Goal: Information Seeking & Learning: Learn about a topic

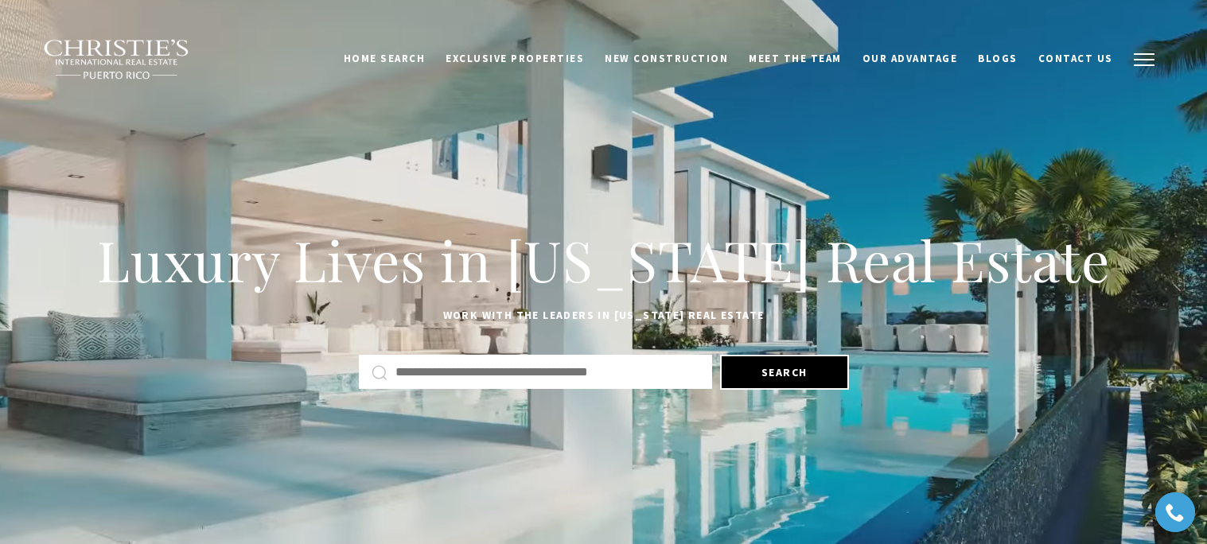
click at [1155, 57] on button "button" at bounding box center [1143, 60] width 41 height 46
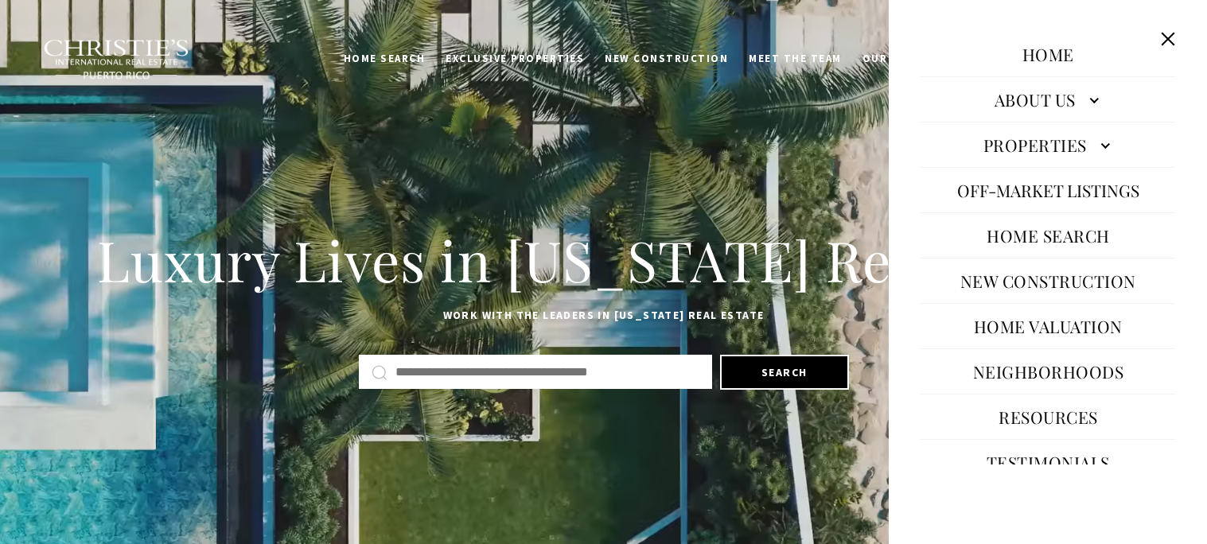
click at [1107, 137] on link "Properties" at bounding box center [1048, 145] width 255 height 38
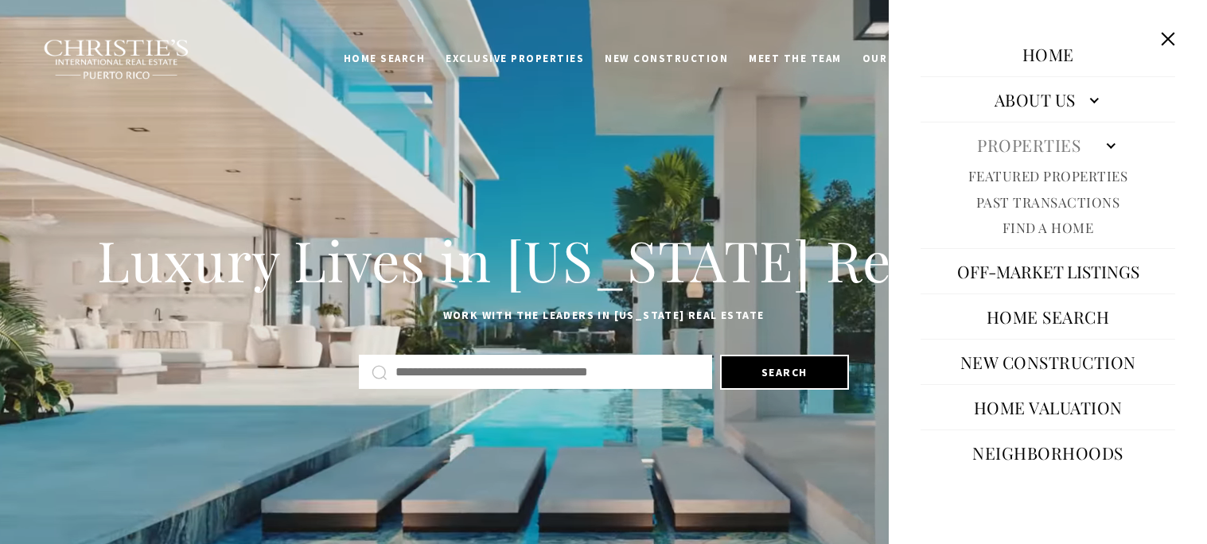
click at [1037, 174] on link "Featured Properties" at bounding box center [1048, 176] width 160 height 18
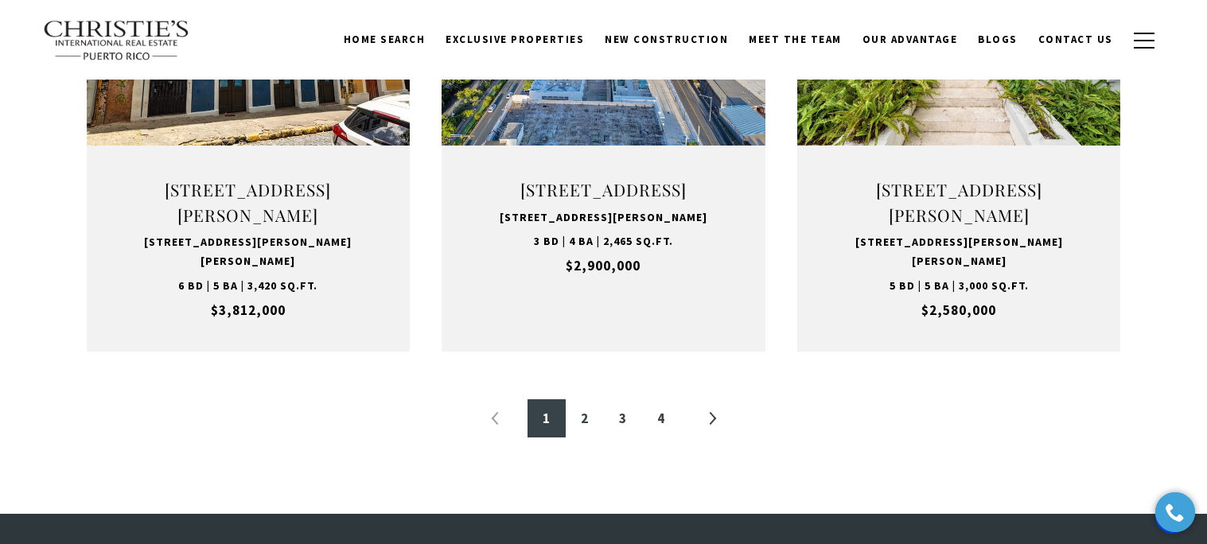
scroll to position [1738, 0]
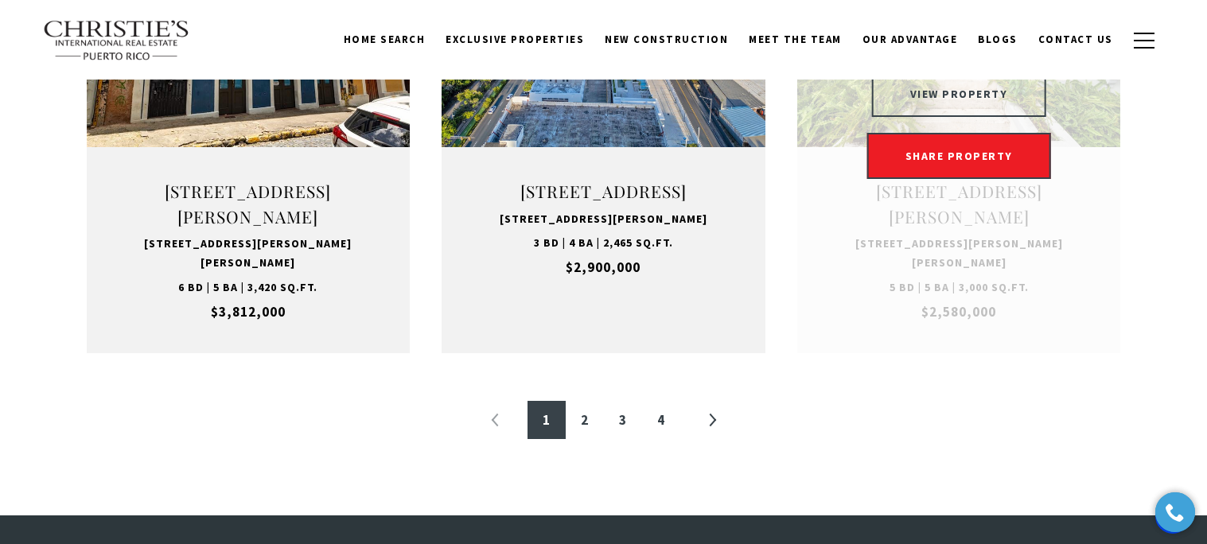
click at [942, 111] on button "VIEW PROPERTY" at bounding box center [959, 94] width 174 height 46
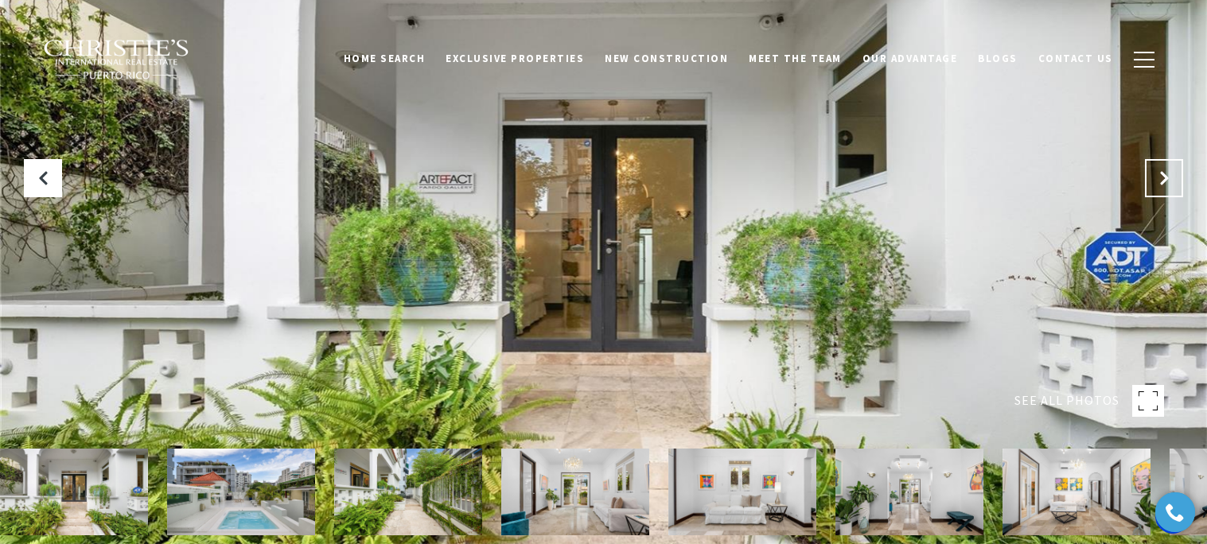
click at [1157, 177] on icon "Next Slide" at bounding box center [1164, 178] width 16 height 16
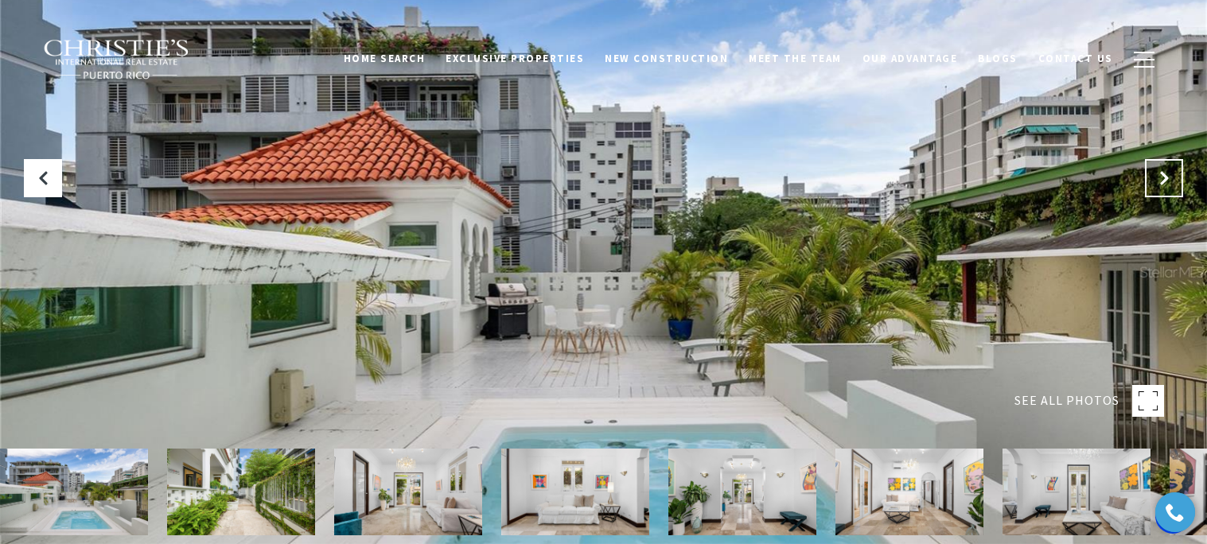
click at [1157, 177] on icon "Next Slide" at bounding box center [1164, 178] width 16 height 16
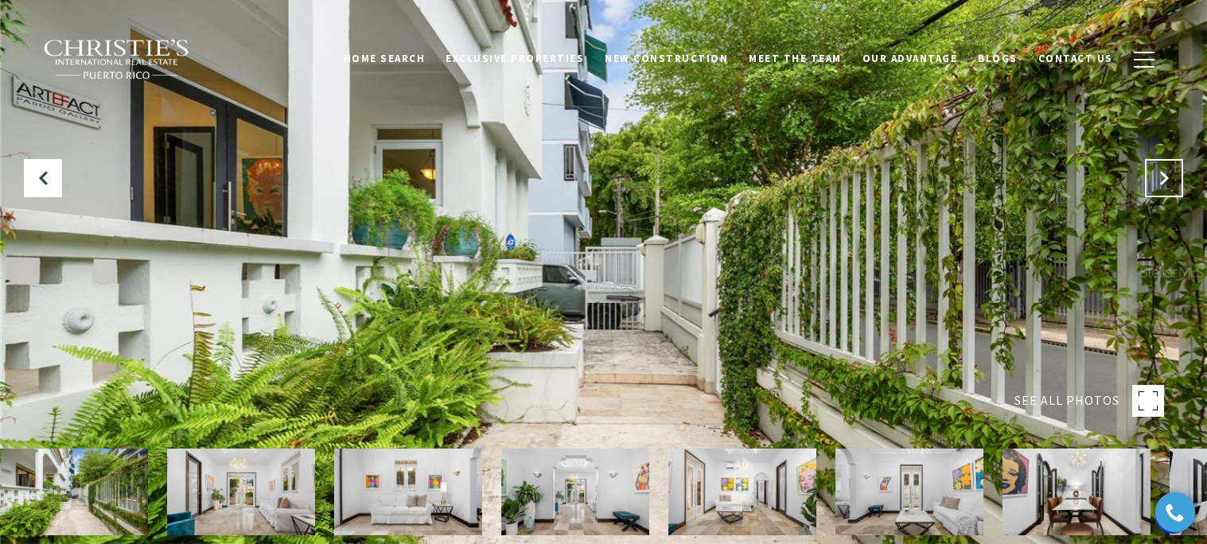
click at [1157, 177] on icon "Next Slide" at bounding box center [1164, 178] width 16 height 16
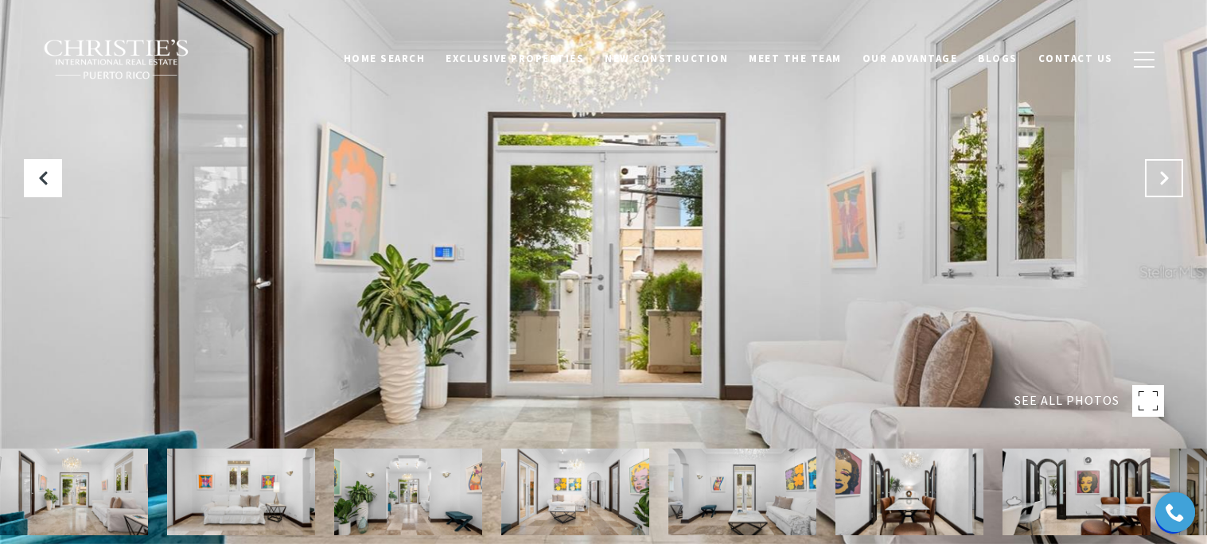
click at [1157, 177] on icon "Next Slide" at bounding box center [1164, 178] width 16 height 16
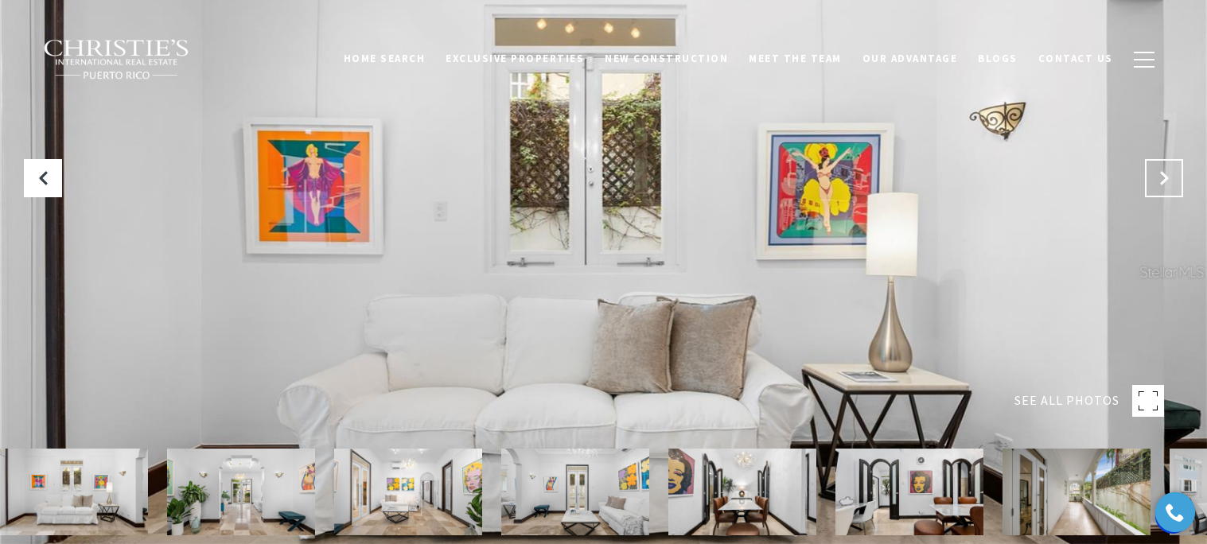
click at [1157, 177] on icon "Next Slide" at bounding box center [1164, 178] width 16 height 16
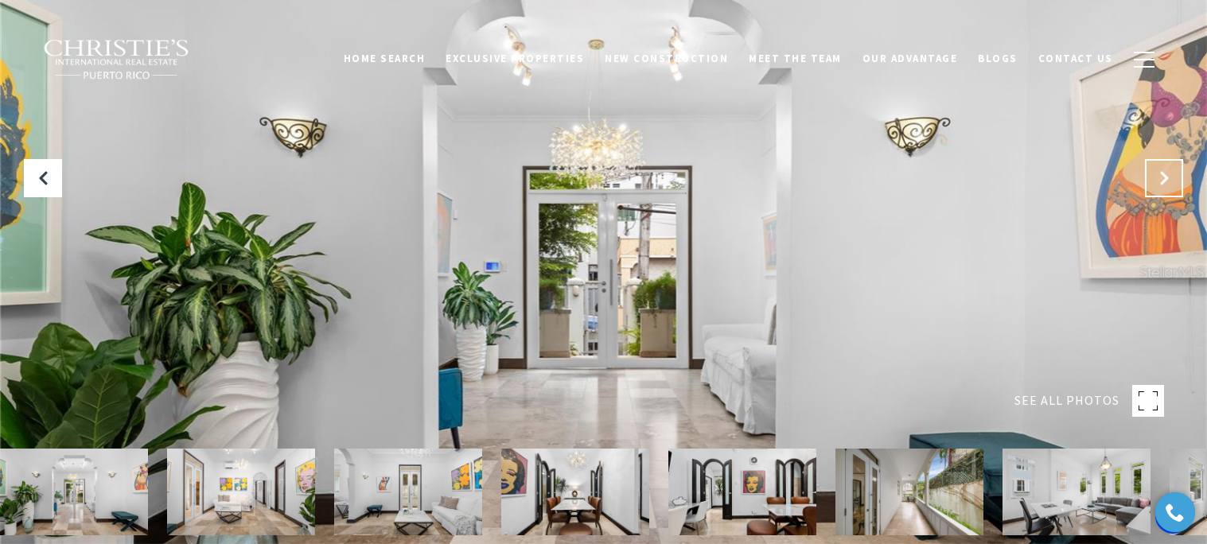
click at [1157, 177] on icon "Next Slide" at bounding box center [1164, 178] width 16 height 16
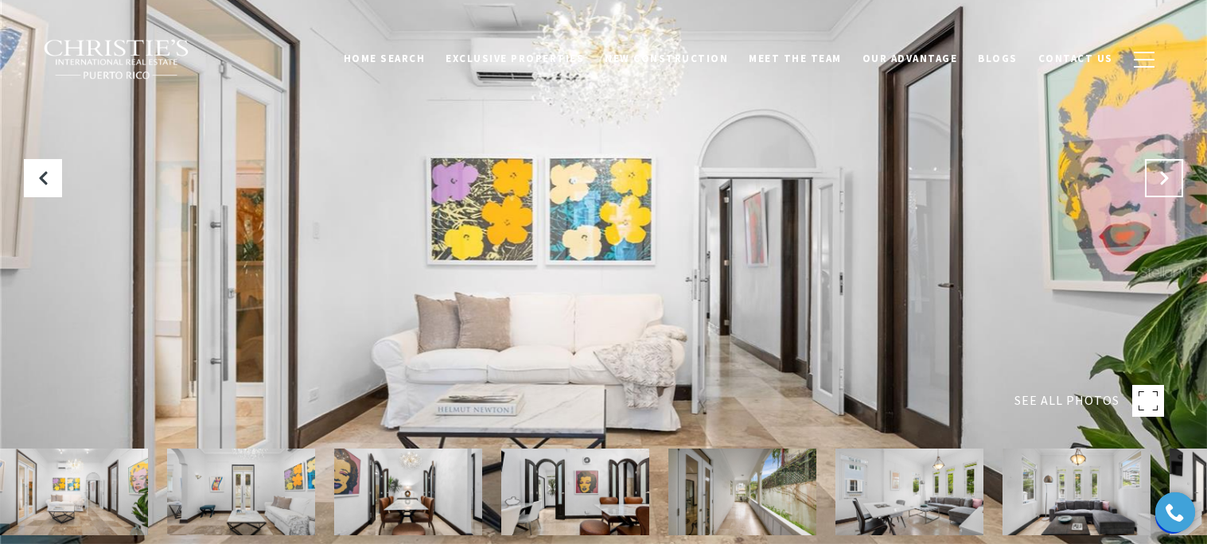
click at [1157, 177] on icon "Next Slide" at bounding box center [1164, 178] width 16 height 16
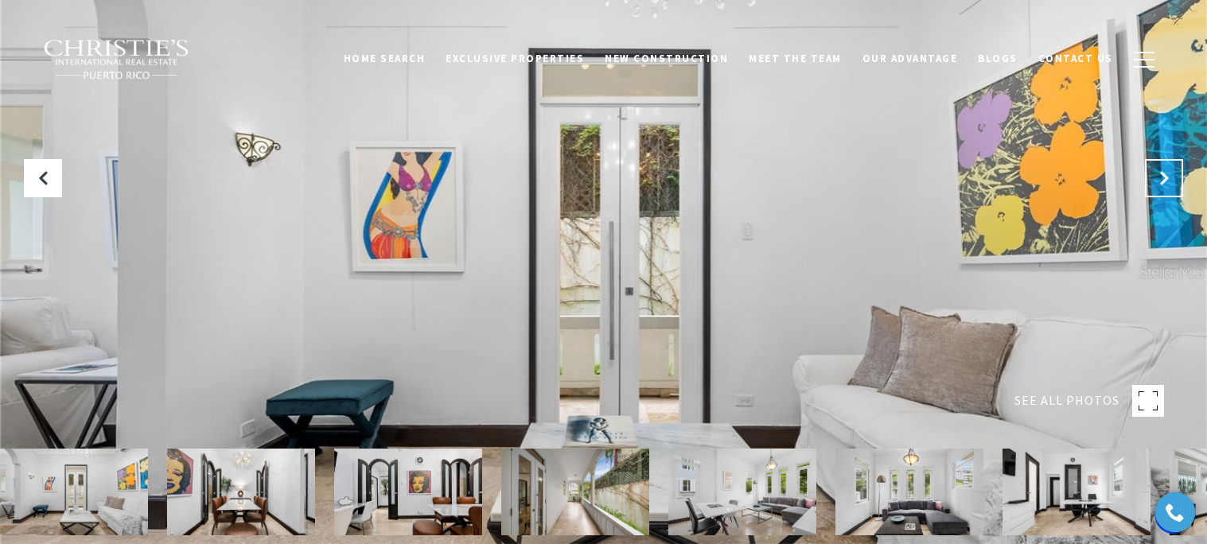
click at [1157, 177] on icon "Next Slide" at bounding box center [1164, 178] width 16 height 16
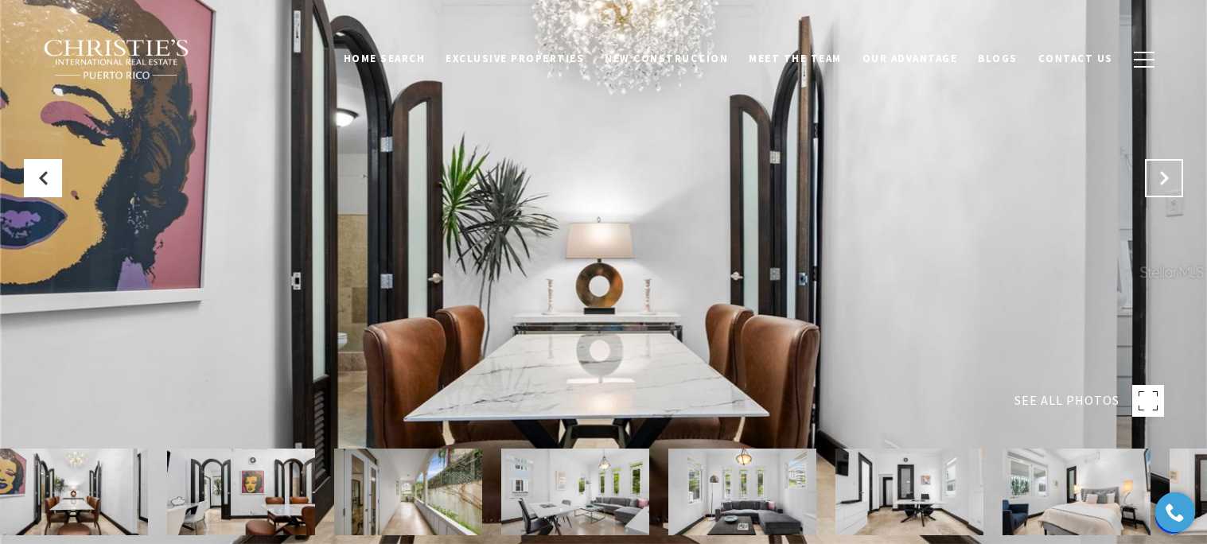
click at [1157, 177] on icon "Next Slide" at bounding box center [1164, 178] width 16 height 16
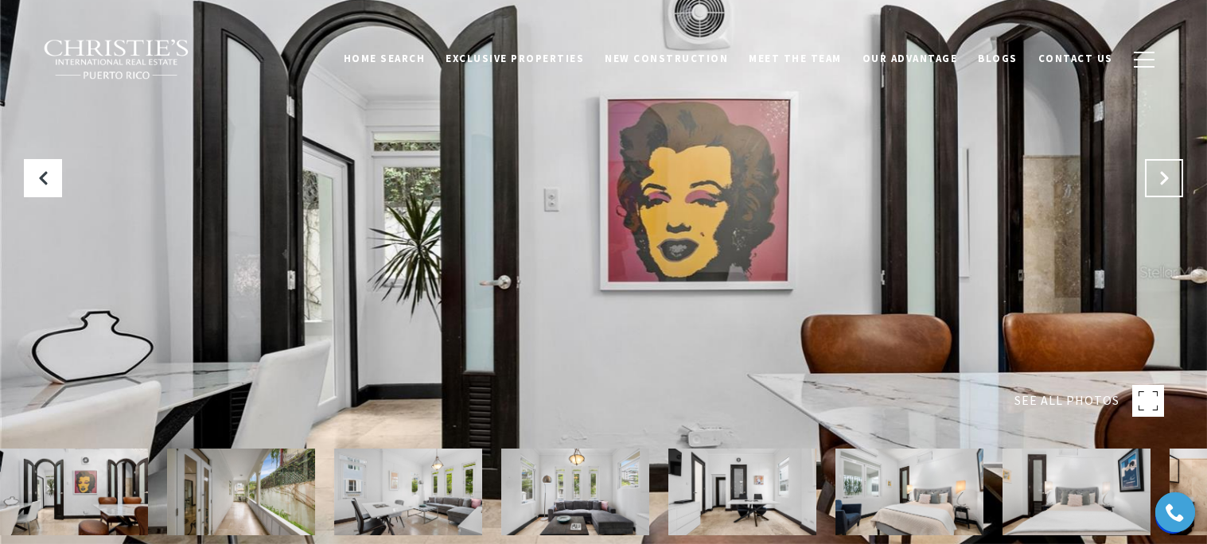
click at [1157, 177] on icon "Next Slide" at bounding box center [1164, 178] width 16 height 16
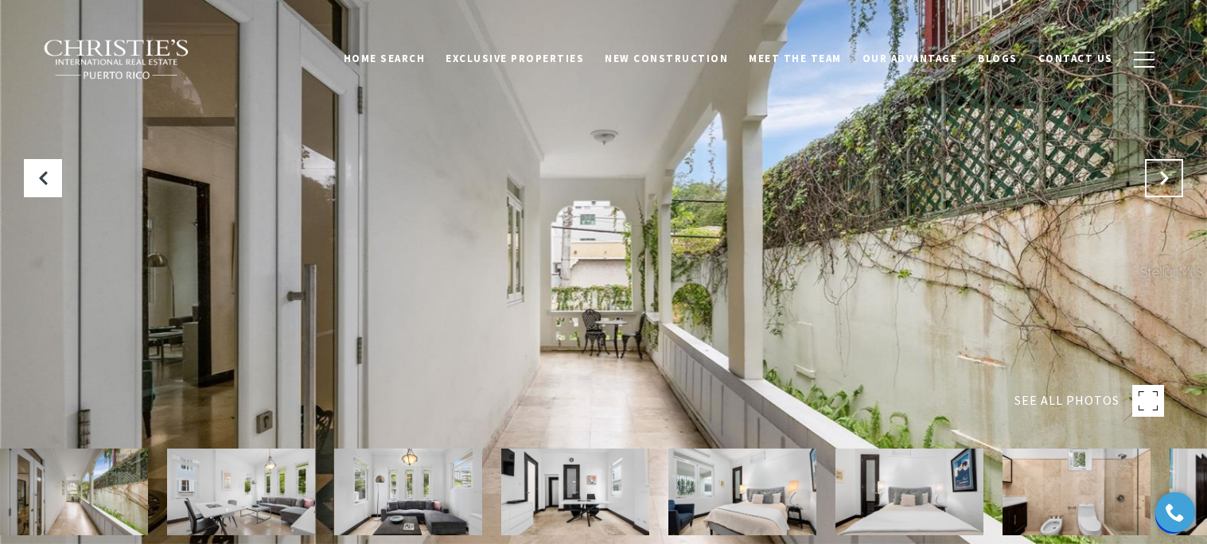
click at [1157, 177] on icon "Next Slide" at bounding box center [1164, 178] width 16 height 16
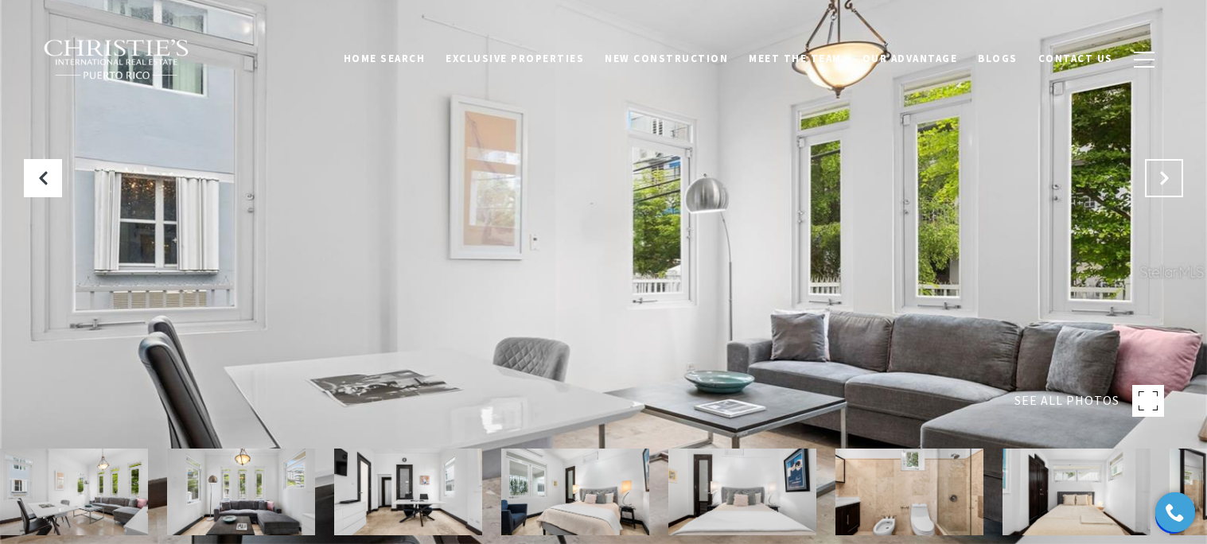
click at [1157, 177] on icon "Next Slide" at bounding box center [1164, 178] width 16 height 16
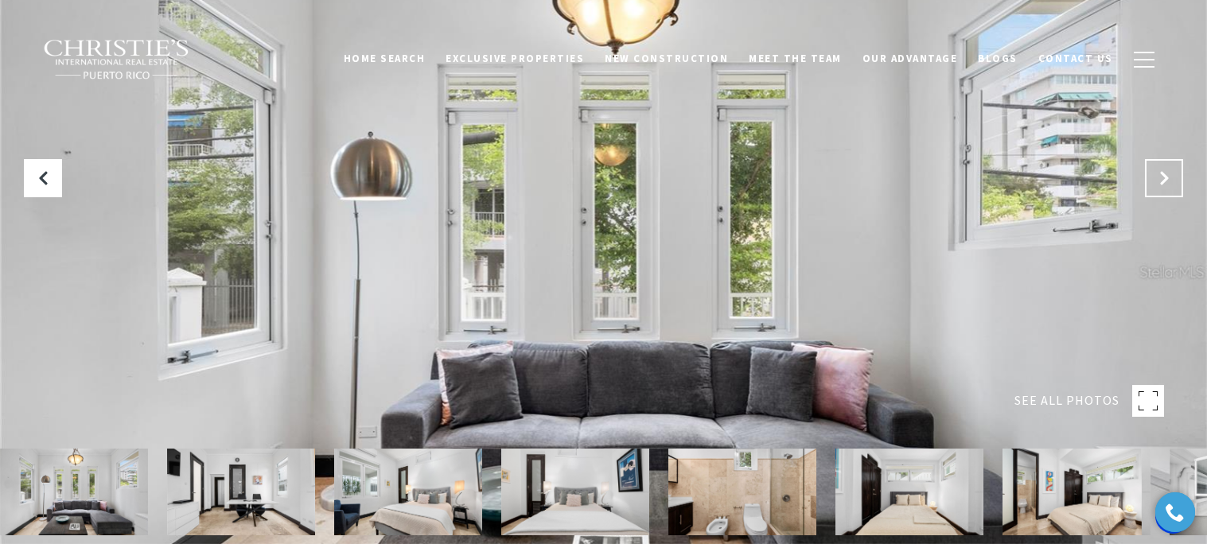
click at [1157, 177] on icon "Next Slide" at bounding box center [1164, 178] width 16 height 16
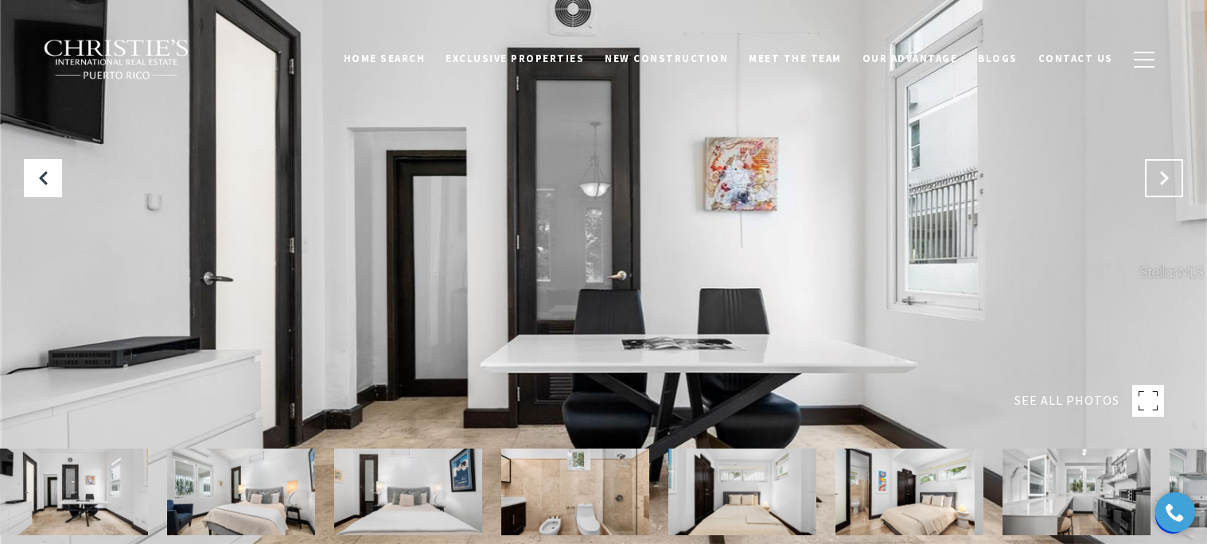
click at [1157, 177] on icon "Next Slide" at bounding box center [1164, 178] width 16 height 16
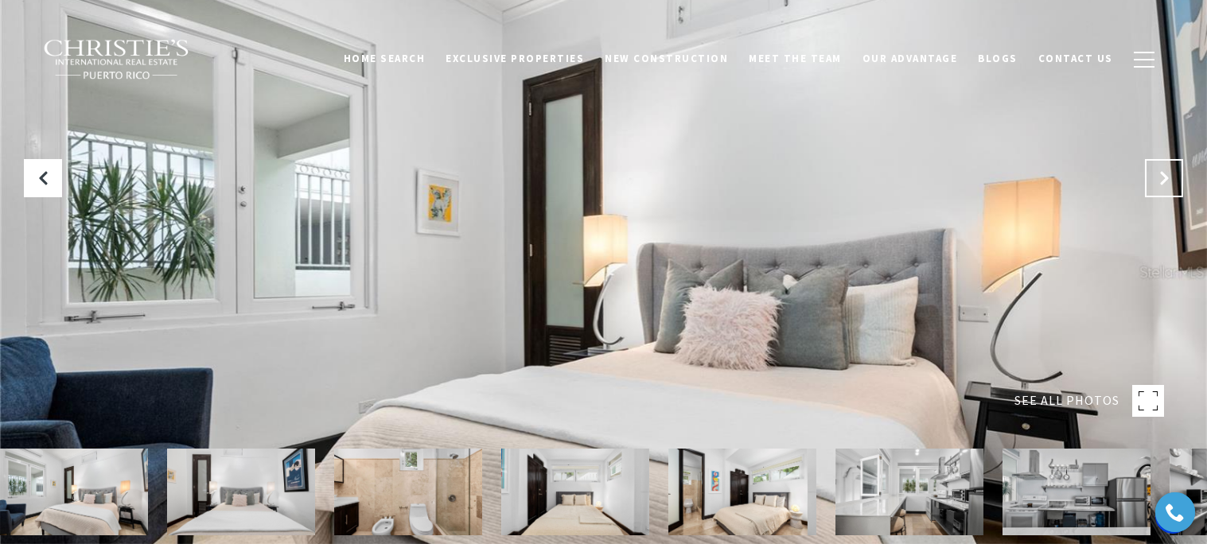
click at [1157, 177] on icon "Next Slide" at bounding box center [1164, 178] width 16 height 16
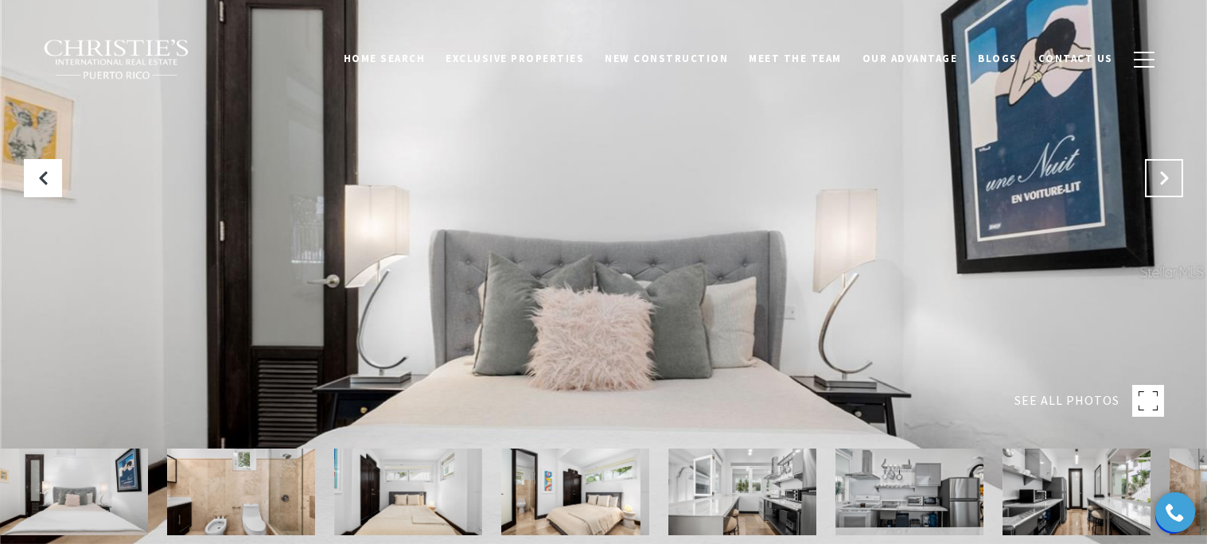
click at [1157, 177] on icon "Next Slide" at bounding box center [1164, 178] width 16 height 16
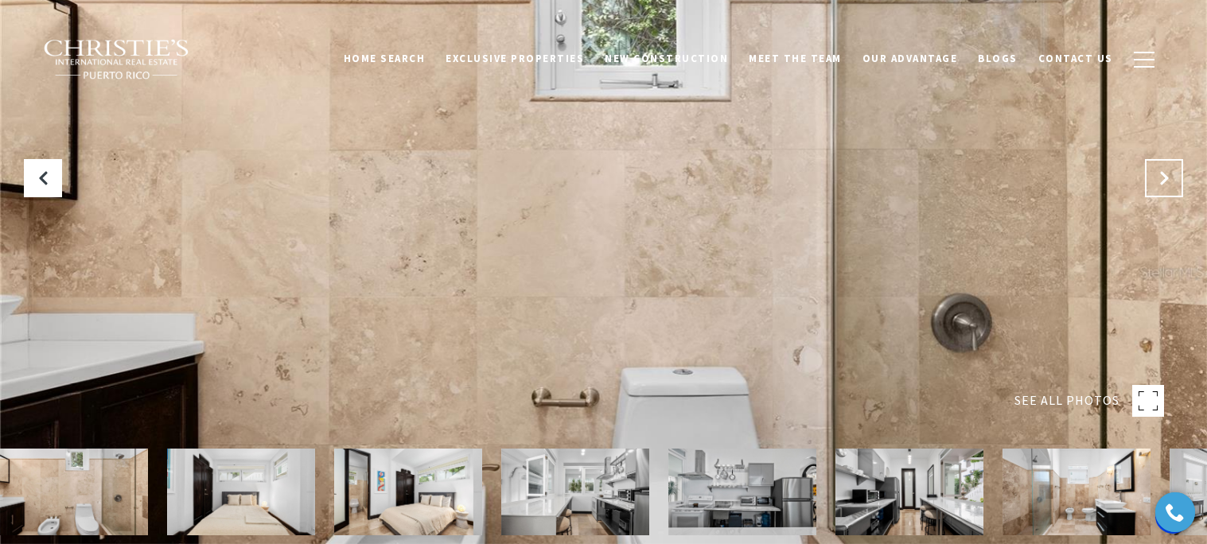
click at [1157, 177] on icon "Next Slide" at bounding box center [1164, 178] width 16 height 16
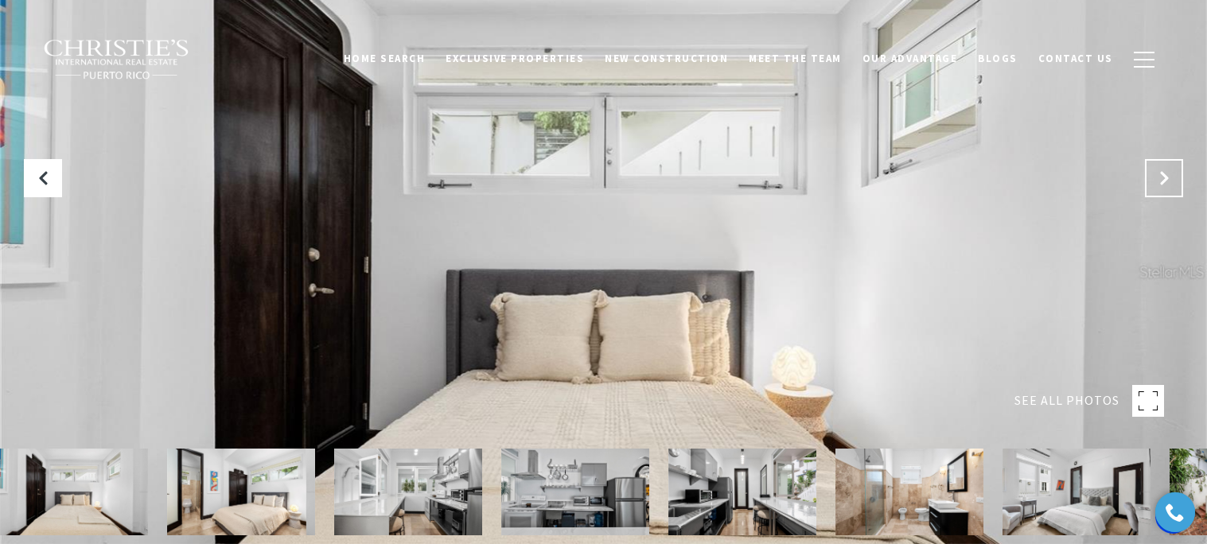
click at [1157, 177] on icon "Next Slide" at bounding box center [1164, 178] width 16 height 16
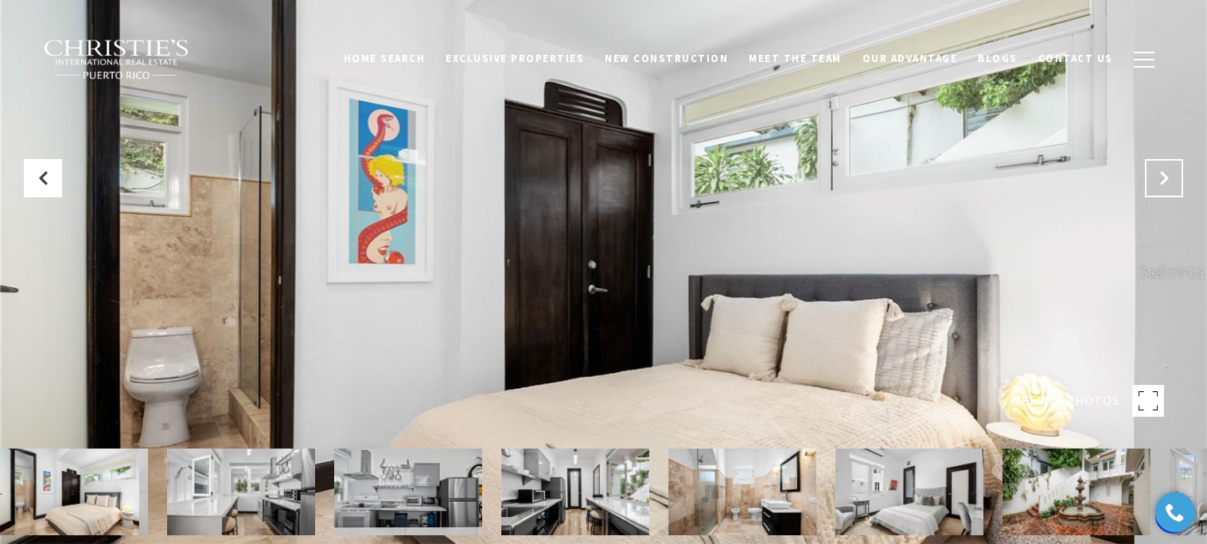
click at [1157, 177] on icon "Next Slide" at bounding box center [1164, 178] width 16 height 16
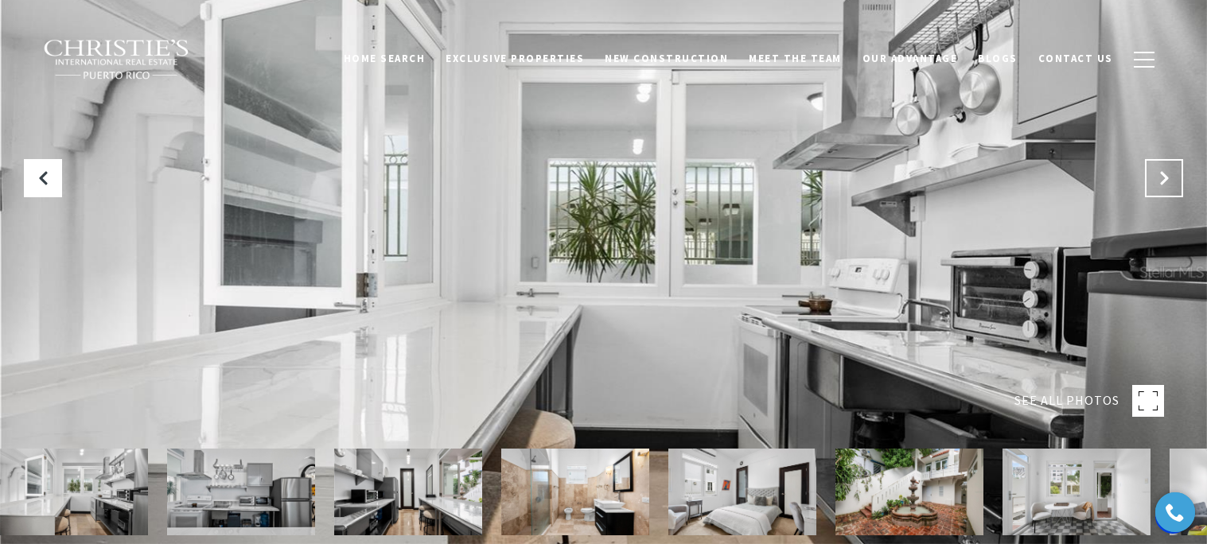
click at [1157, 177] on icon "Next Slide" at bounding box center [1164, 178] width 16 height 16
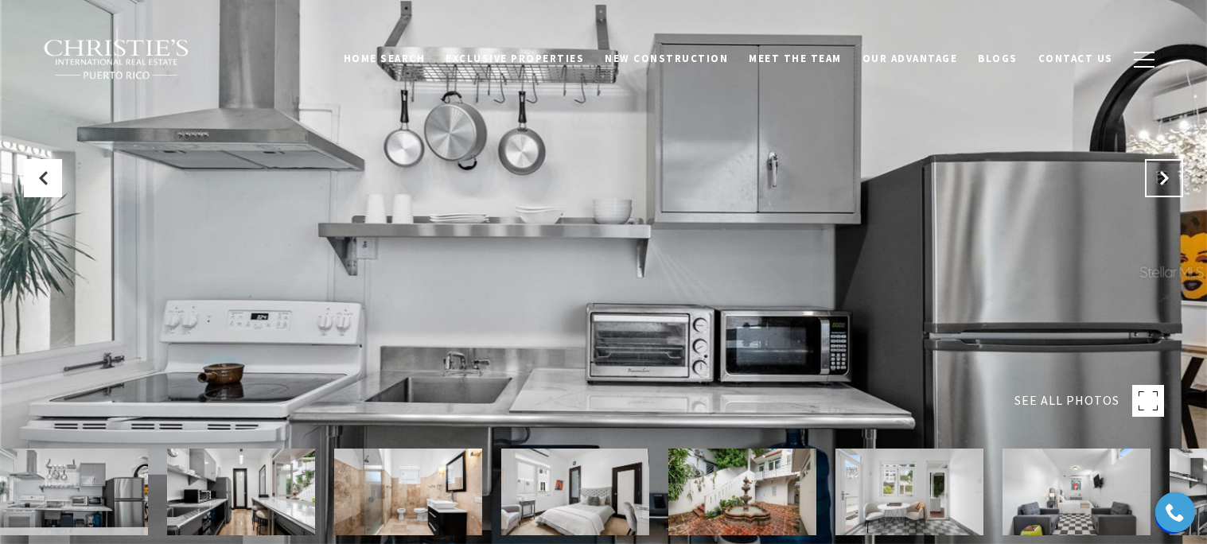
click at [1157, 177] on icon "Next Slide" at bounding box center [1164, 178] width 16 height 16
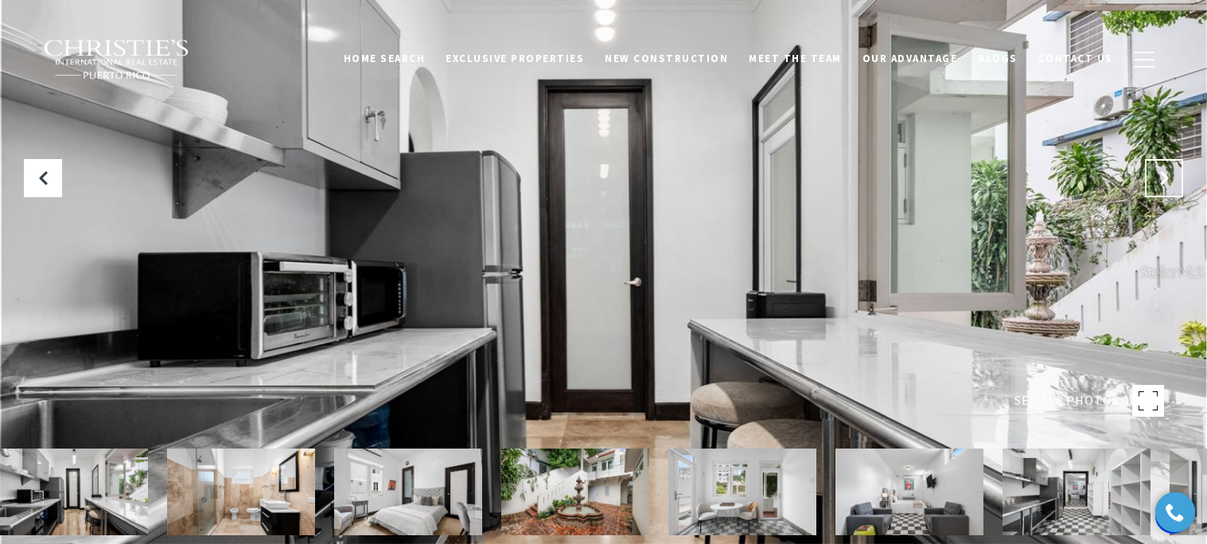
click at [1157, 177] on icon "Next Slide" at bounding box center [1164, 178] width 16 height 16
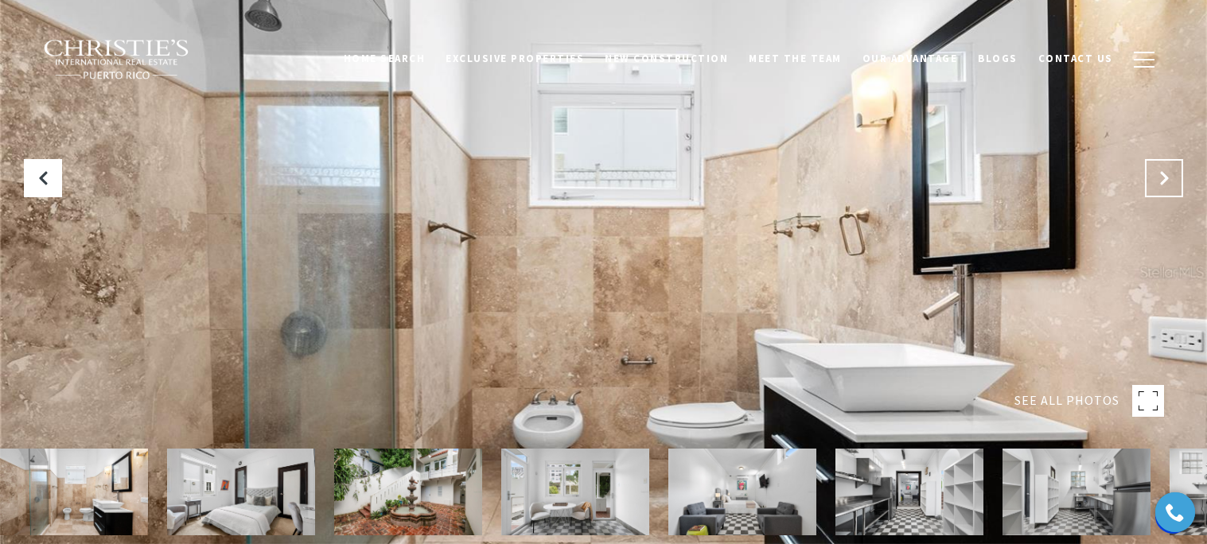
click at [1157, 177] on icon "Next Slide" at bounding box center [1164, 178] width 16 height 16
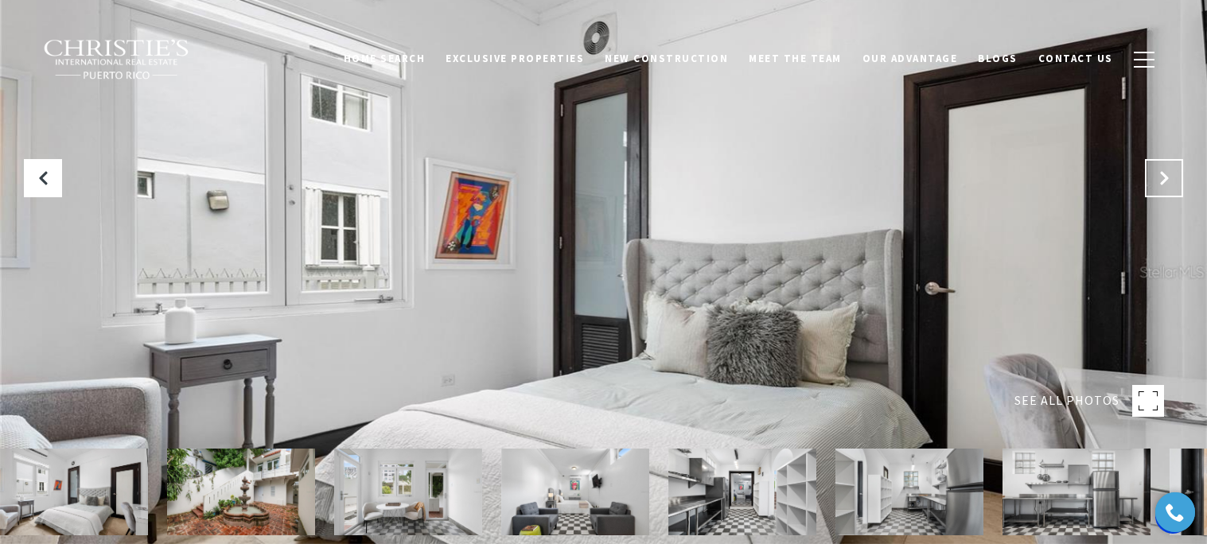
click at [1157, 177] on icon "Next Slide" at bounding box center [1164, 178] width 16 height 16
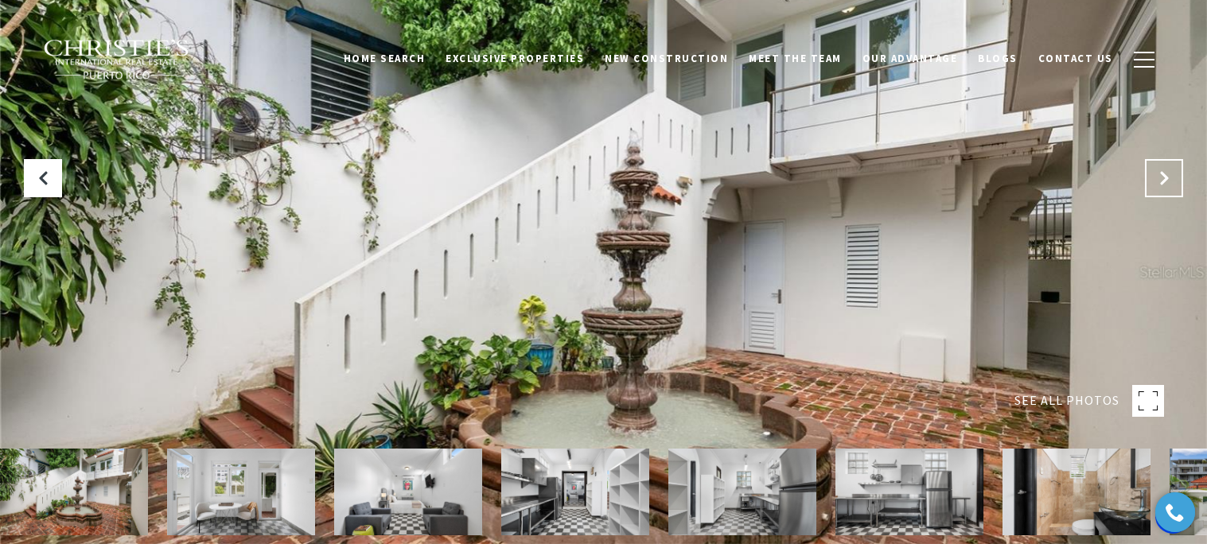
click at [1157, 177] on icon "Next Slide" at bounding box center [1164, 178] width 16 height 16
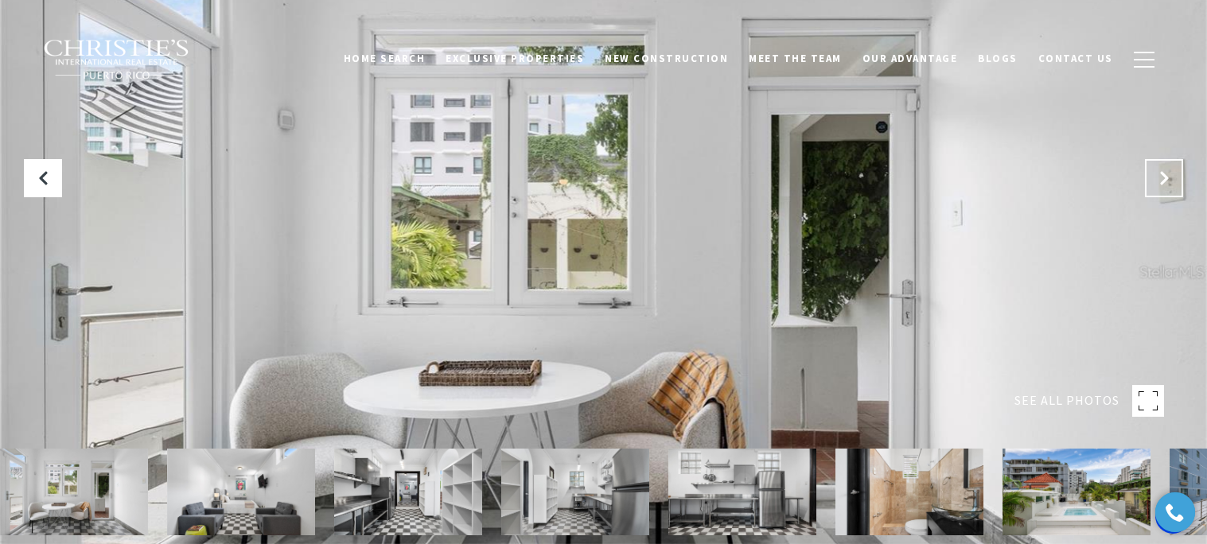
click at [1157, 177] on icon "Next Slide" at bounding box center [1164, 178] width 16 height 16
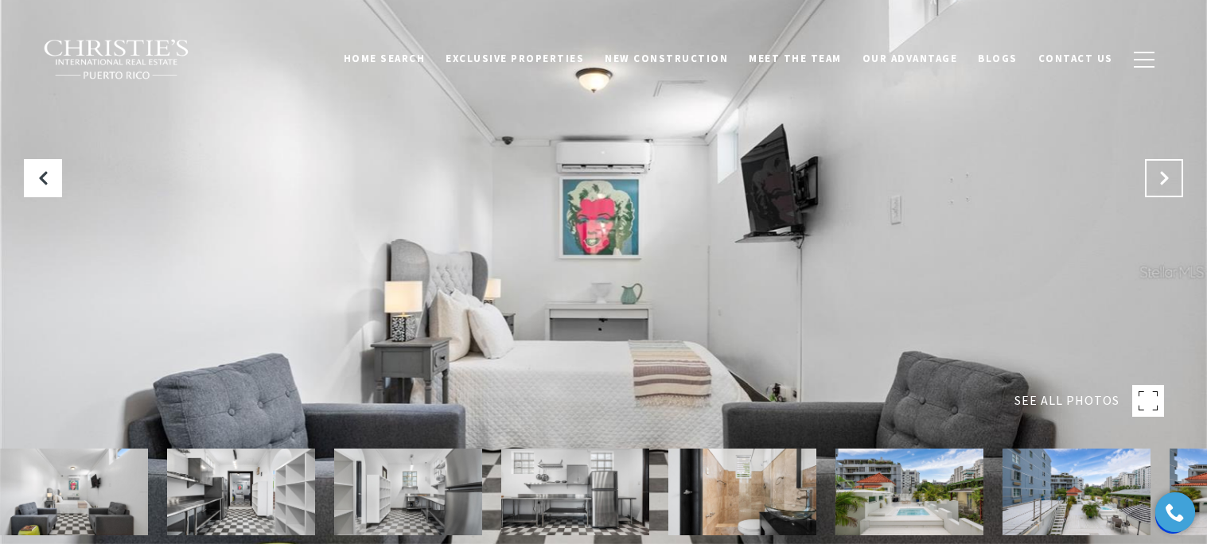
click at [1157, 177] on icon "Next Slide" at bounding box center [1164, 178] width 16 height 16
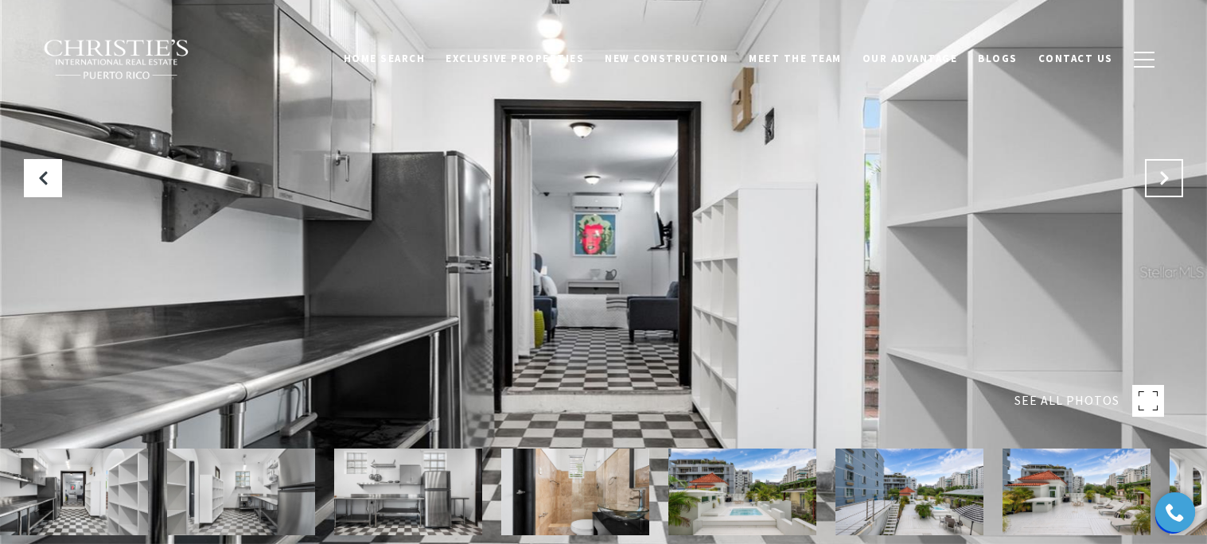
click at [1157, 177] on icon "Next Slide" at bounding box center [1164, 178] width 16 height 16
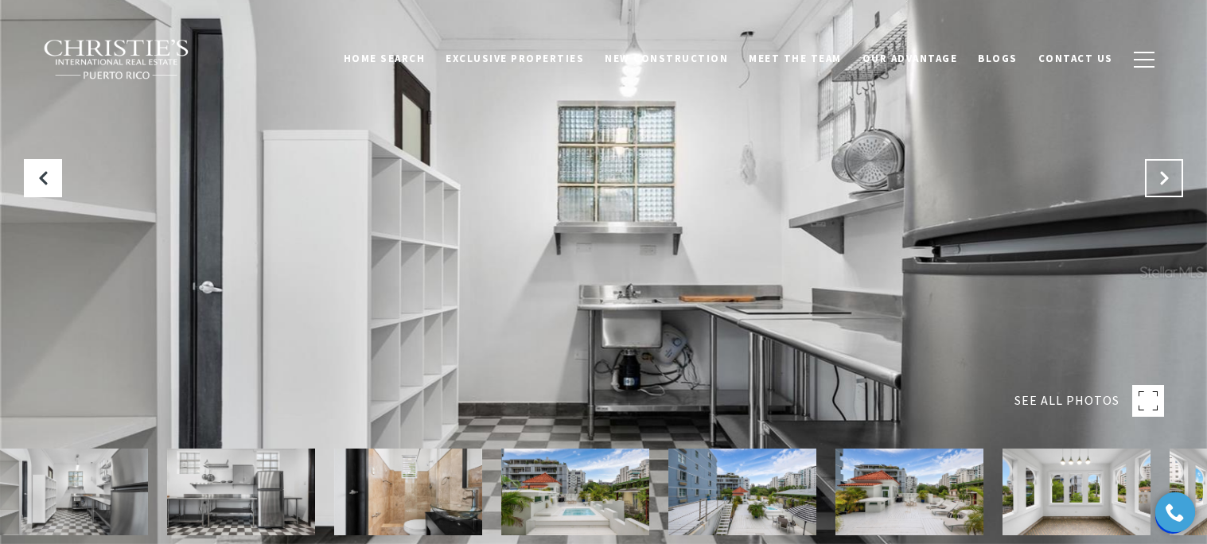
click at [1157, 177] on icon "Next Slide" at bounding box center [1164, 178] width 16 height 16
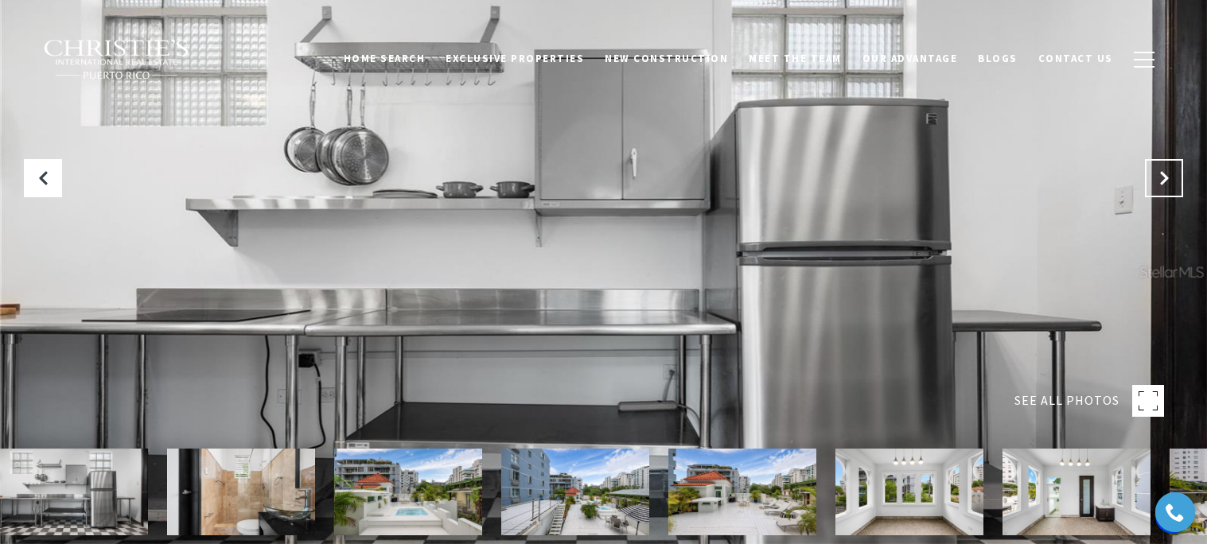
click at [1157, 177] on icon "Next Slide" at bounding box center [1164, 178] width 16 height 16
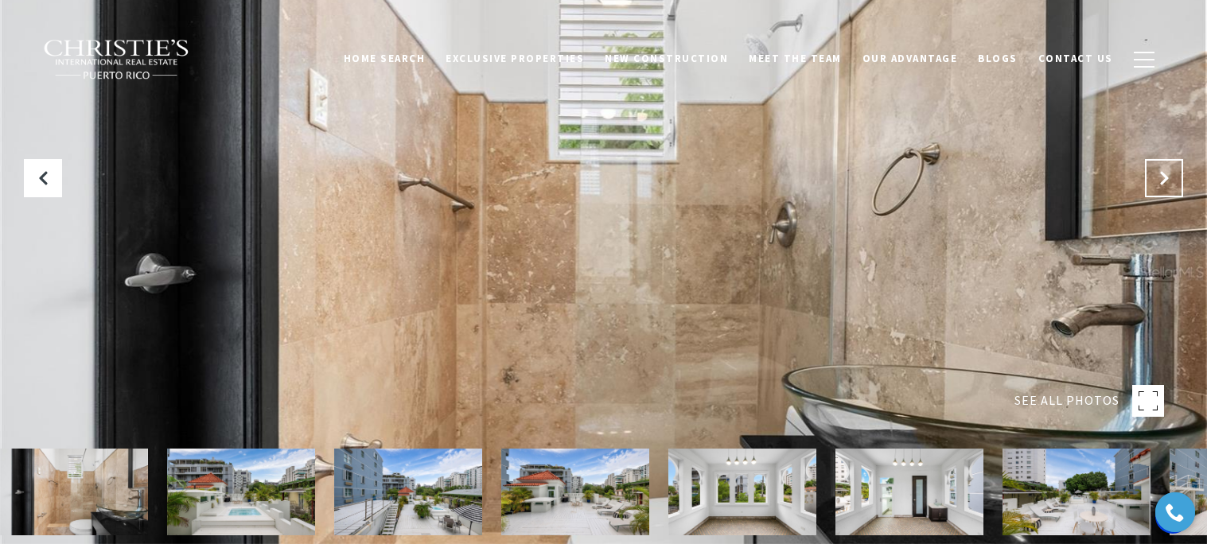
click at [1157, 177] on icon "Next Slide" at bounding box center [1164, 178] width 16 height 16
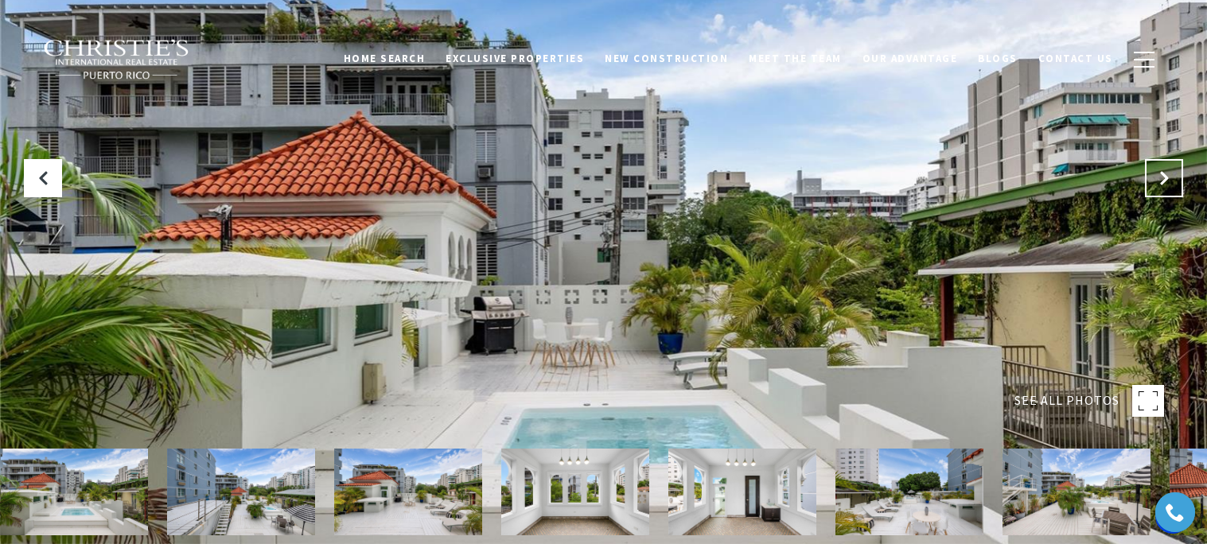
click at [1157, 177] on icon "Next Slide" at bounding box center [1164, 178] width 16 height 16
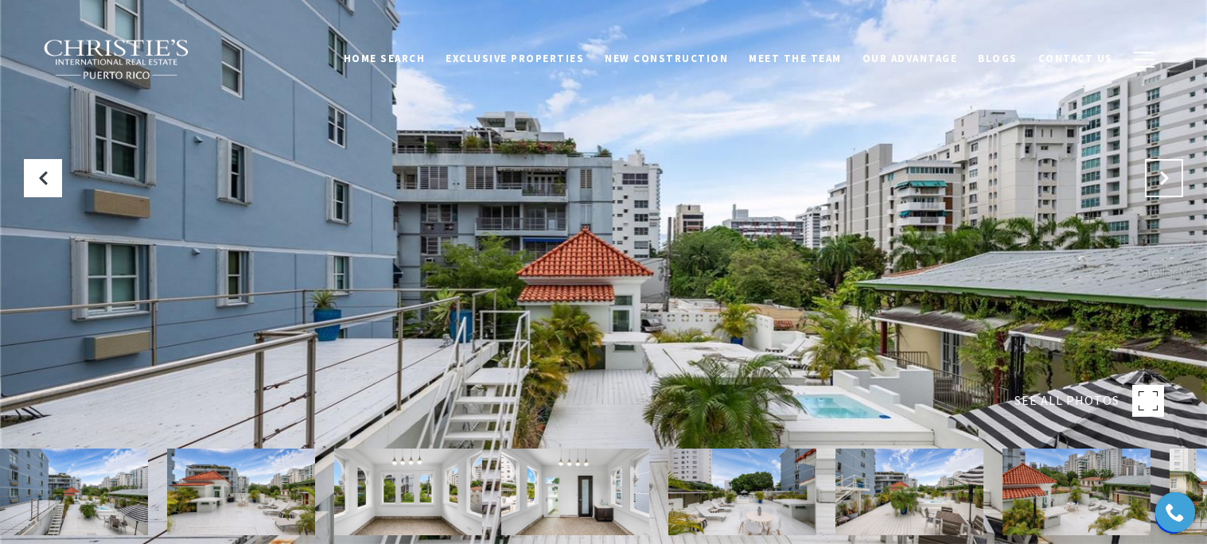
click at [1157, 177] on icon "Next Slide" at bounding box center [1164, 178] width 16 height 16
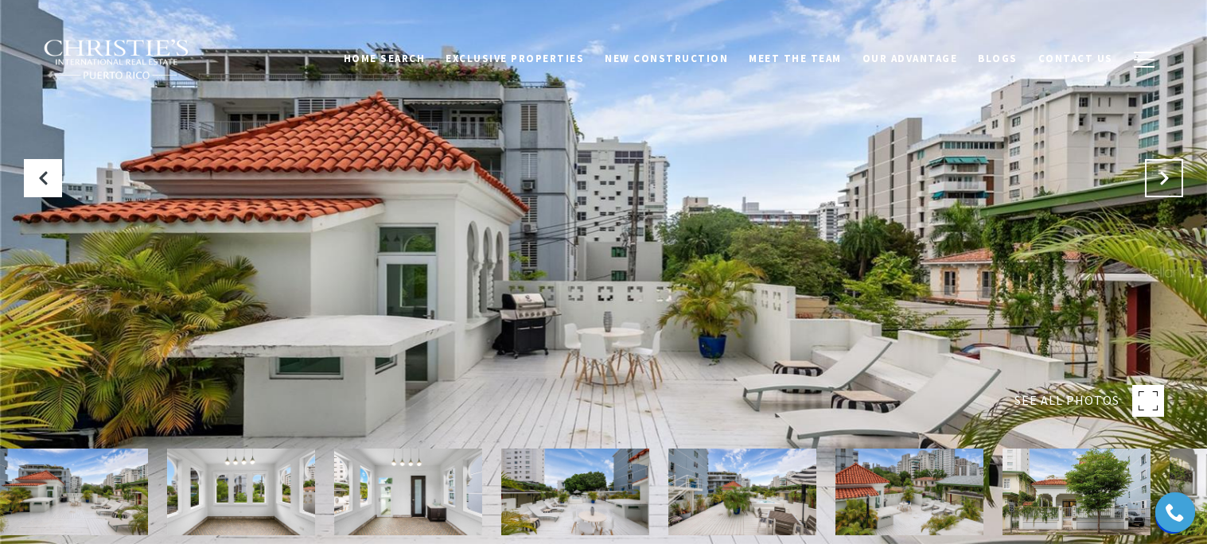
click at [1157, 177] on icon "Next Slide" at bounding box center [1164, 178] width 16 height 16
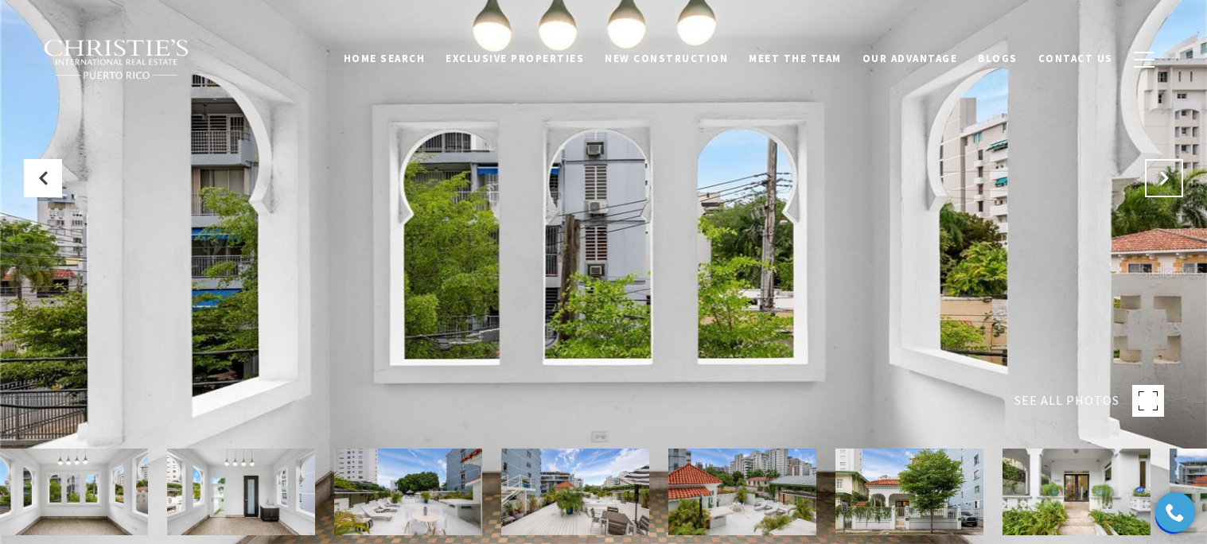
click at [1157, 177] on icon "Next Slide" at bounding box center [1164, 178] width 16 height 16
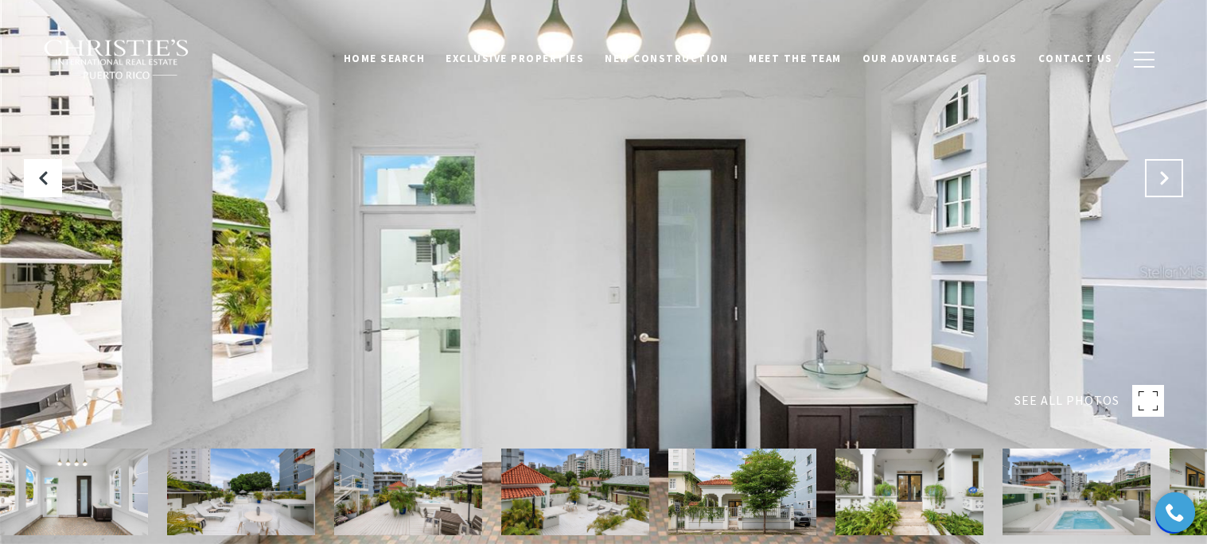
click at [1157, 177] on icon "Next Slide" at bounding box center [1164, 178] width 16 height 16
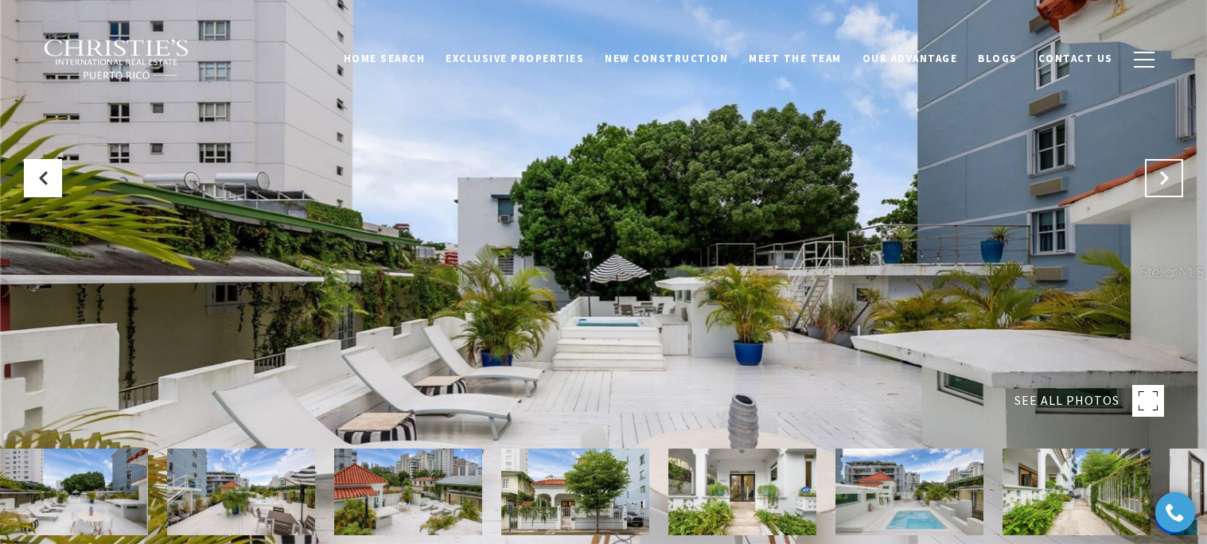
click at [1157, 177] on icon "Next Slide" at bounding box center [1164, 178] width 16 height 16
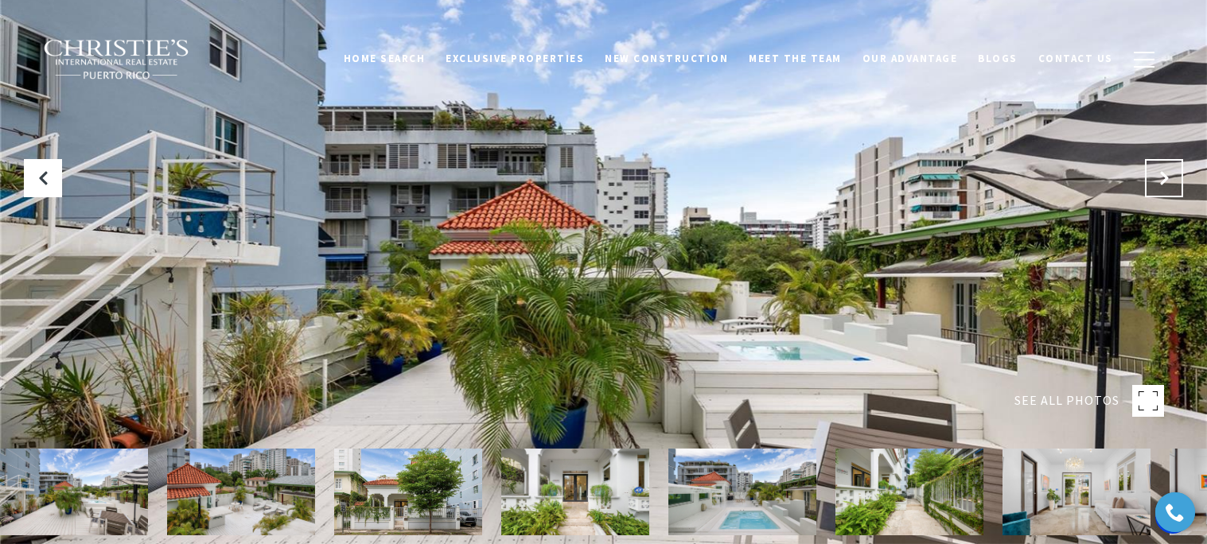
click at [1157, 177] on icon "Next Slide" at bounding box center [1164, 178] width 16 height 16
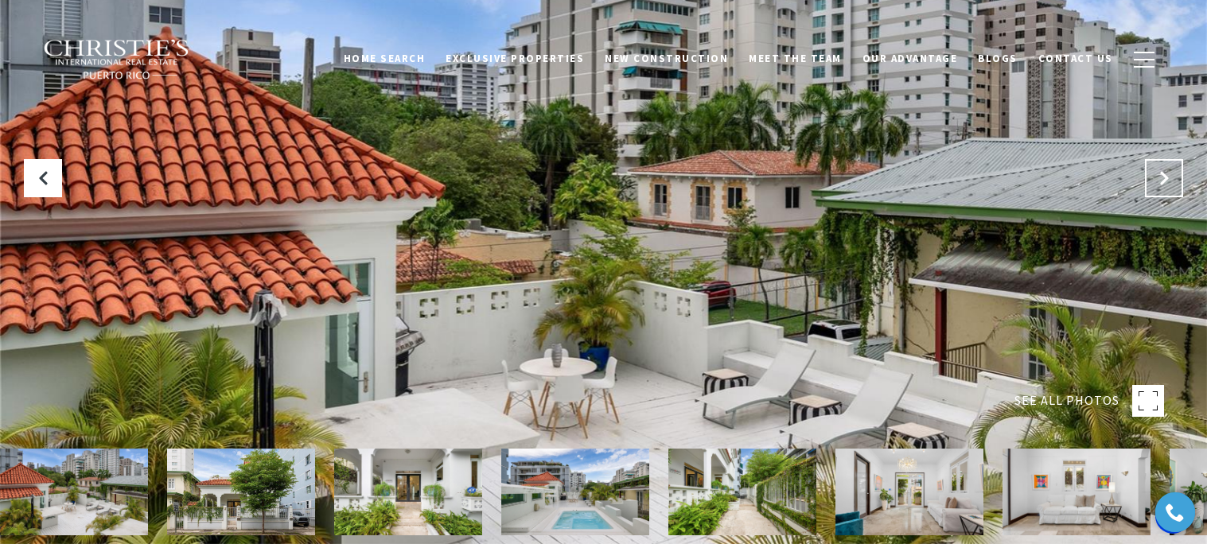
click at [1157, 177] on icon "Next Slide" at bounding box center [1164, 178] width 16 height 16
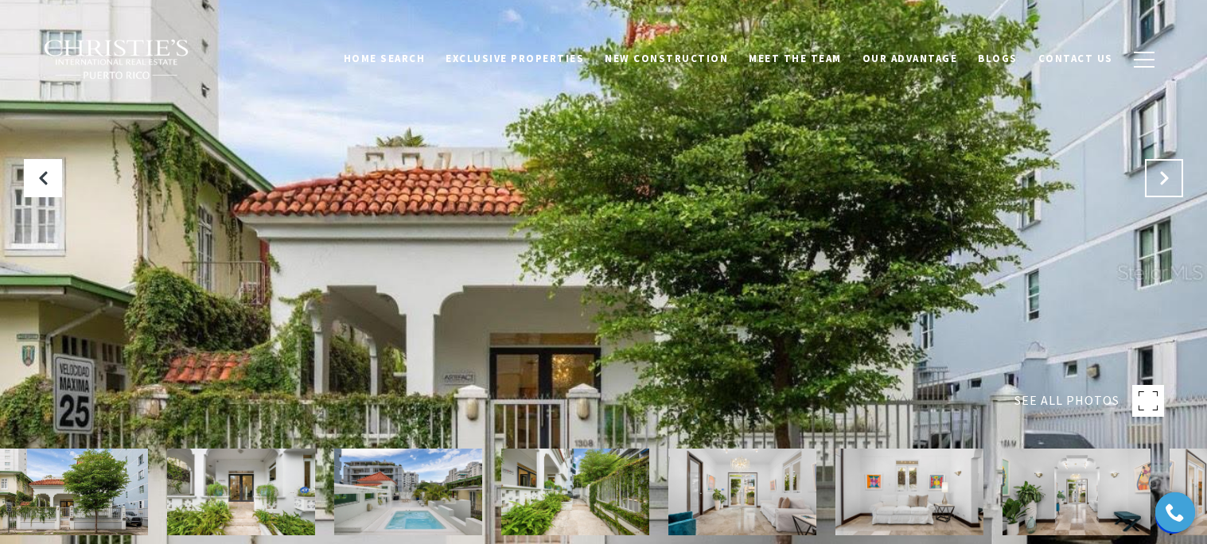
click at [1157, 177] on icon "Next Slide" at bounding box center [1164, 178] width 16 height 16
